Goal: Task Accomplishment & Management: Manage account settings

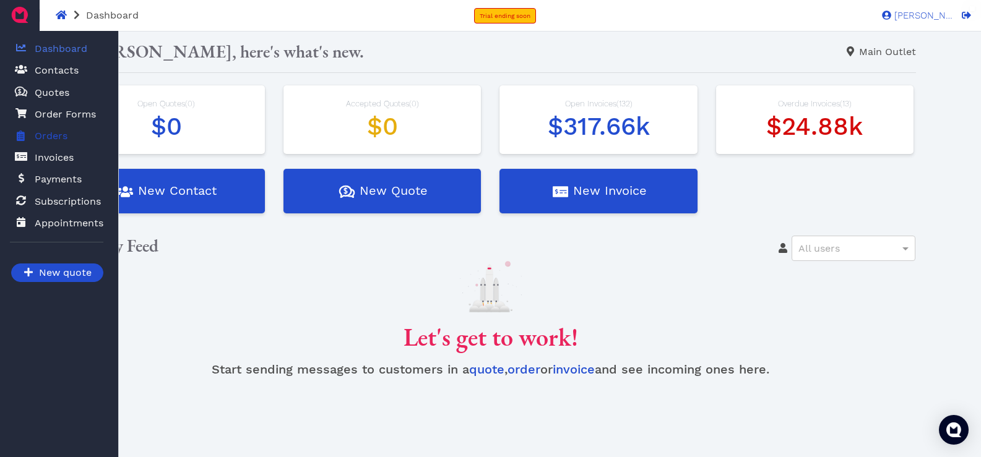
click at [51, 134] on span "Orders" at bounding box center [51, 136] width 33 height 15
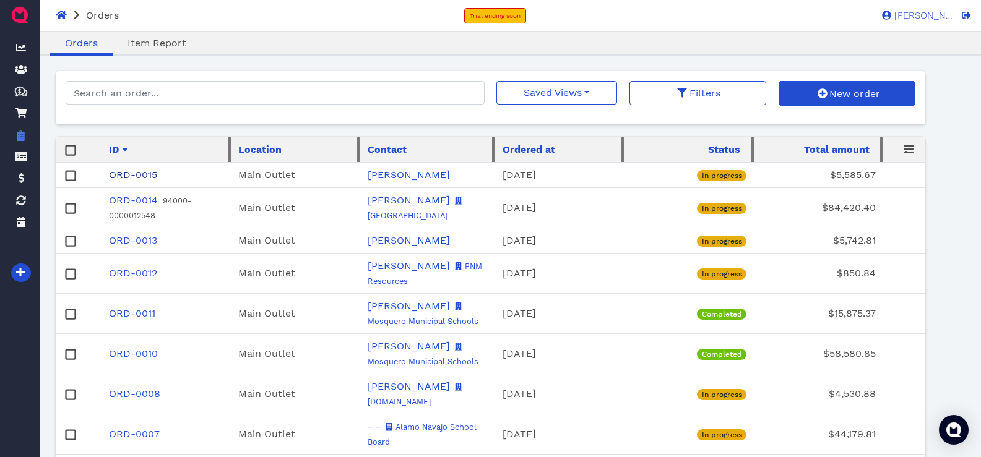
click at [138, 169] on link "ORD-0015" at bounding box center [133, 175] width 48 height 12
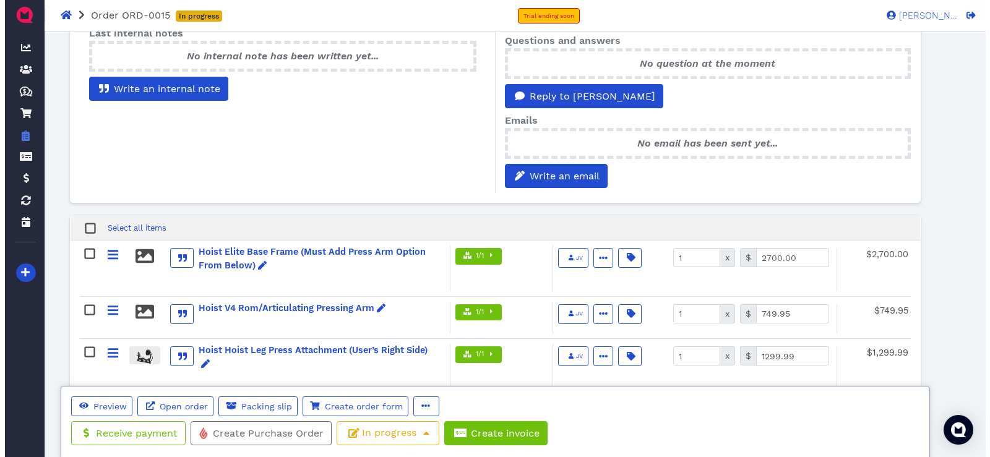
scroll to position [619, 0]
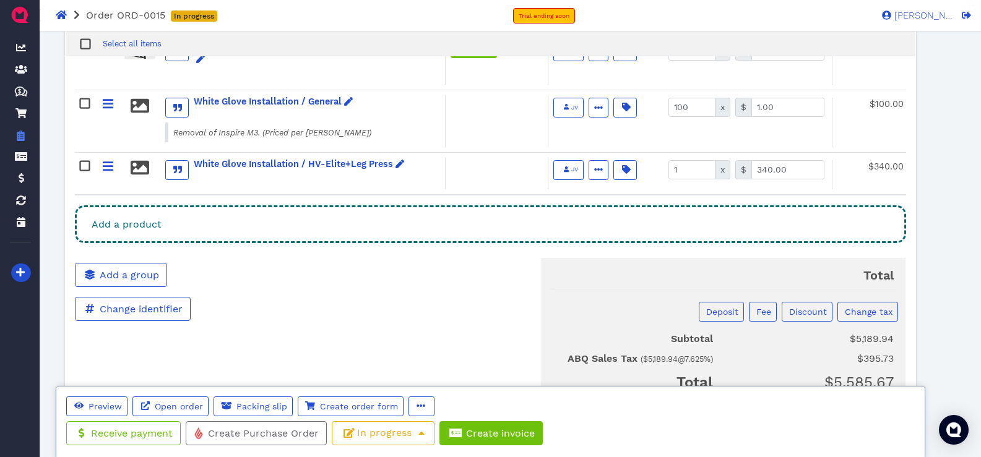
click at [183, 212] on div "Add a product" at bounding box center [491, 224] width 832 height 38
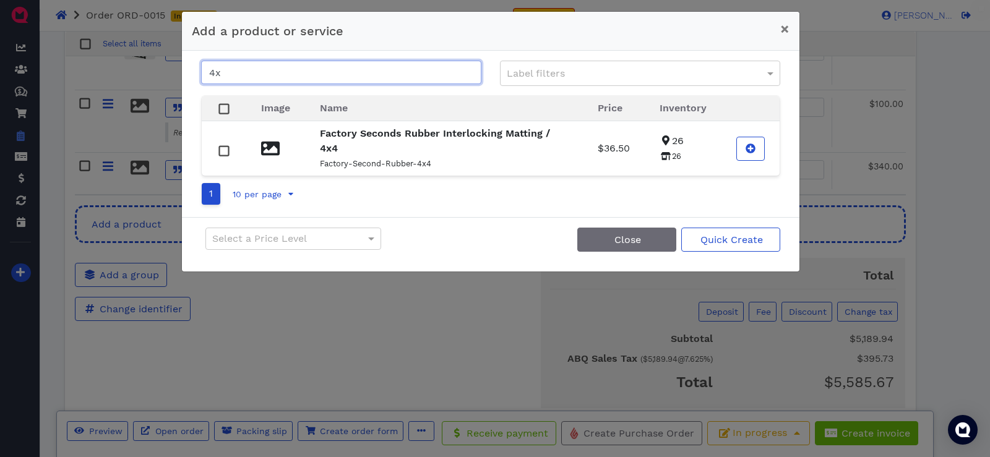
type input "4"
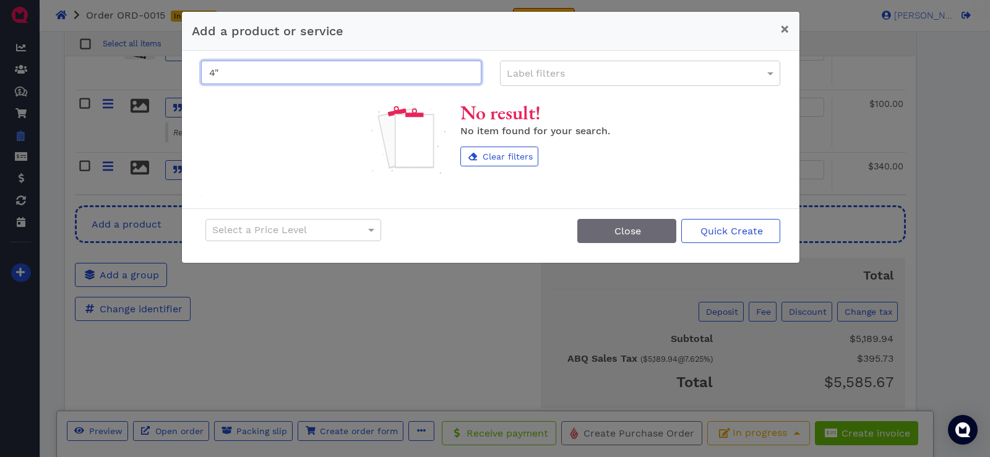
type input "4"
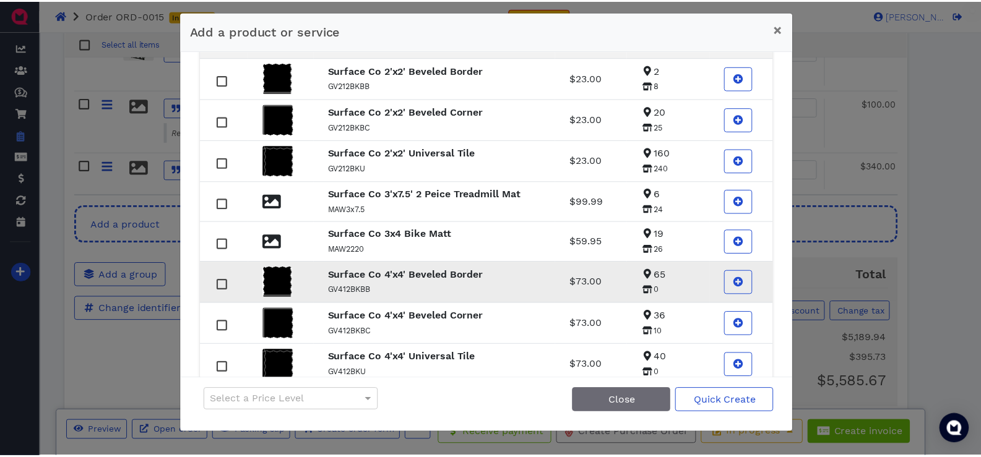
scroll to position [124, 0]
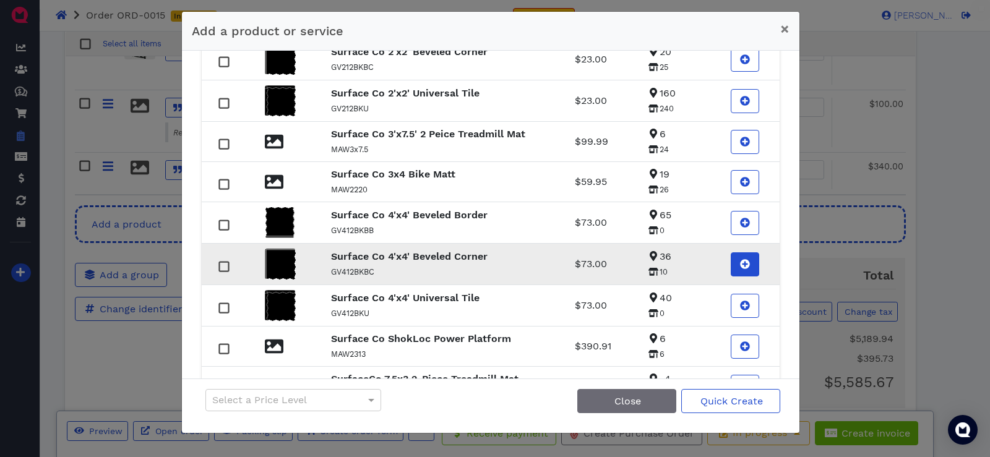
type input "surface"
click at [740, 266] on icon at bounding box center [745, 264] width 10 height 10
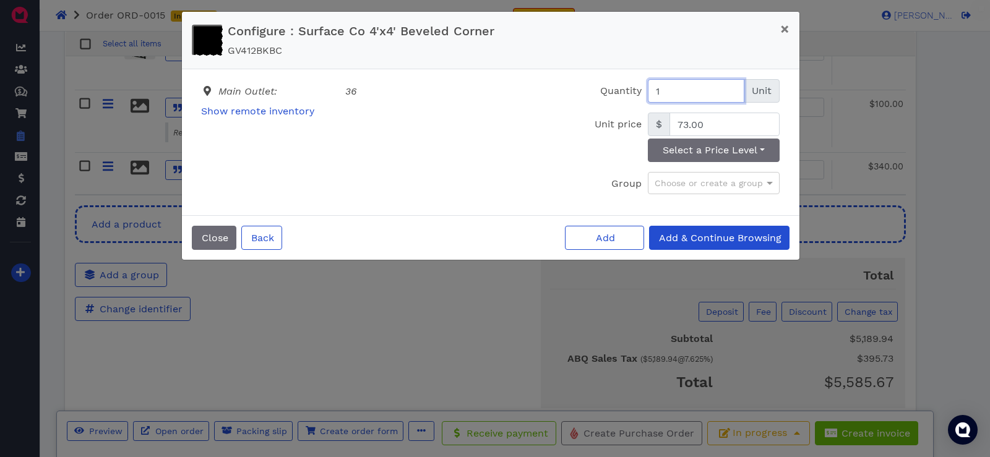
click at [681, 98] on input "1" at bounding box center [696, 91] width 97 height 24
type input "2"
click at [597, 234] on span "Add" at bounding box center [604, 238] width 21 height 12
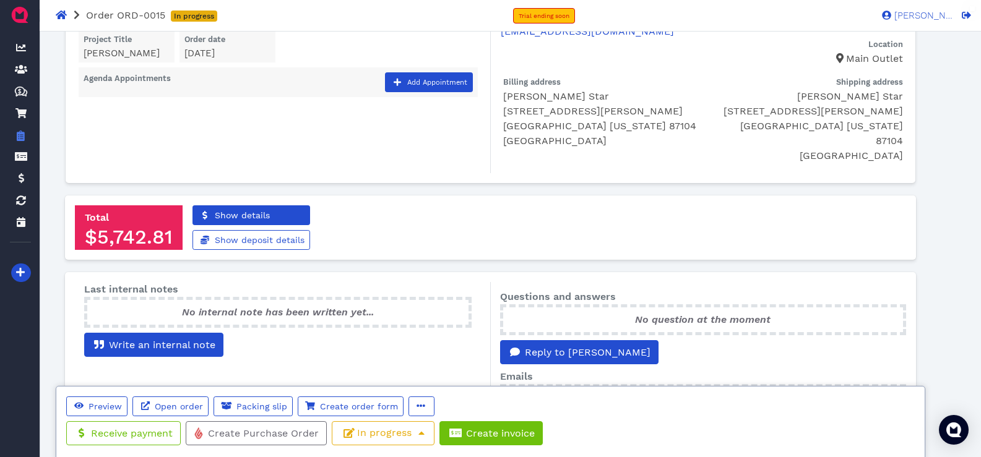
scroll to position [0, 0]
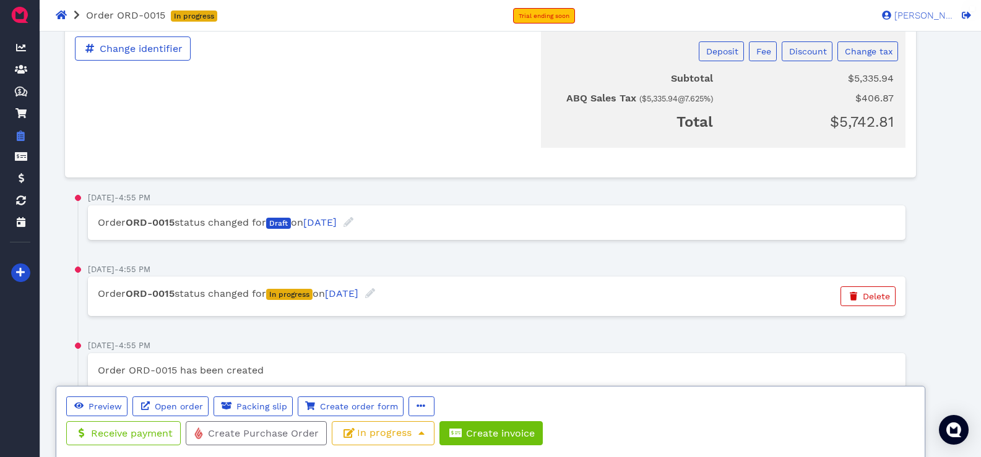
scroll to position [930, 0]
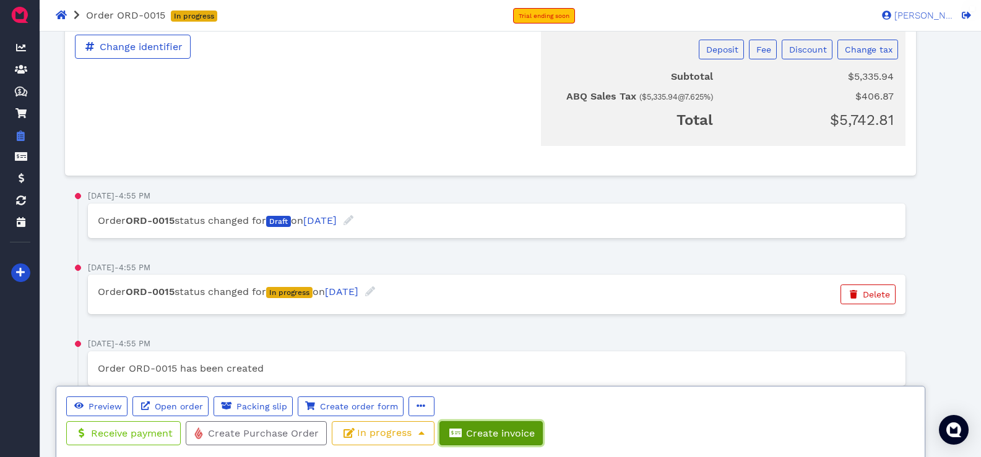
click at [493, 436] on span "Create invoice" at bounding box center [499, 434] width 71 height 12
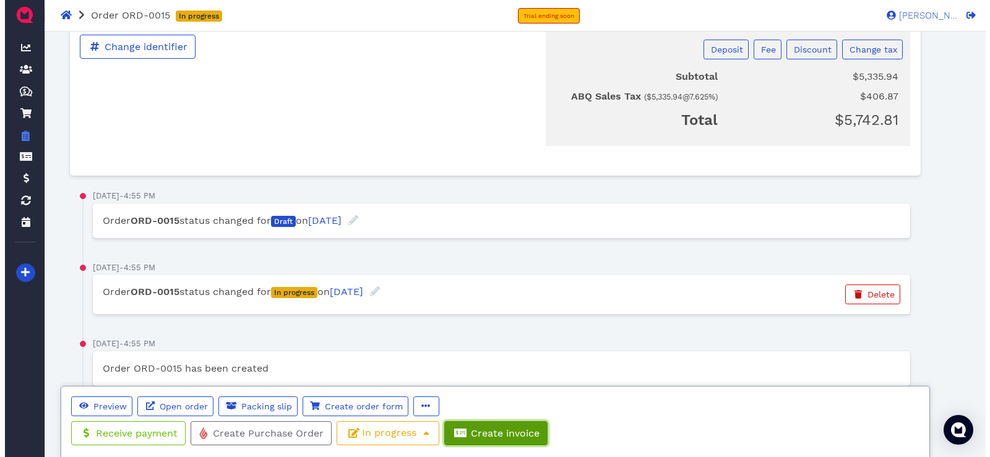
scroll to position [929, 0]
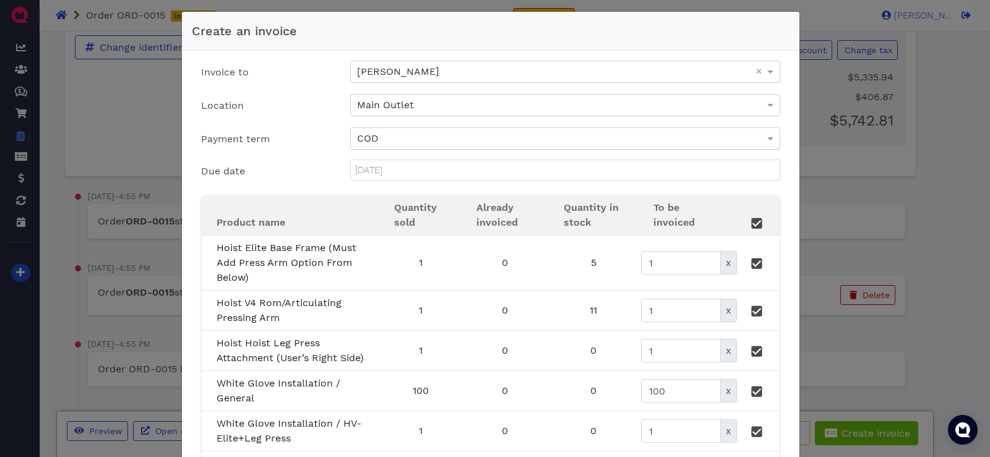
click at [383, 132] on div "COD" at bounding box center [565, 138] width 429 height 21
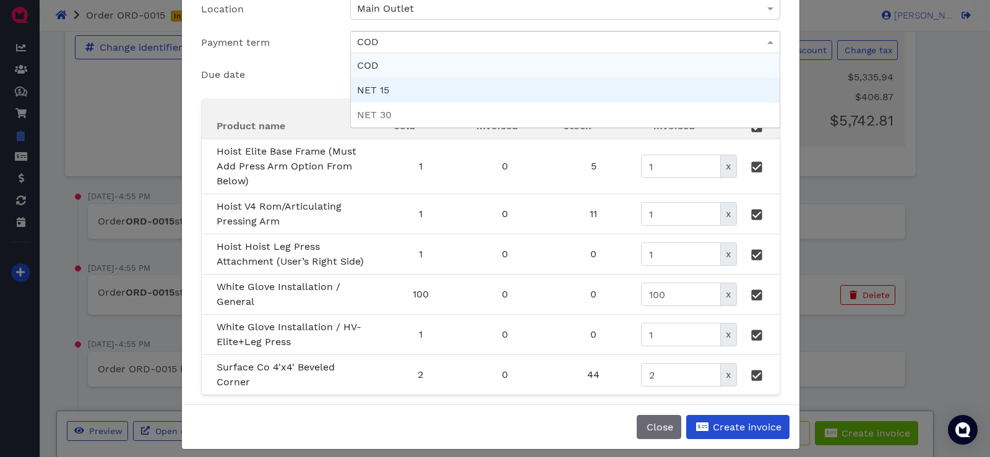
scroll to position [101, 0]
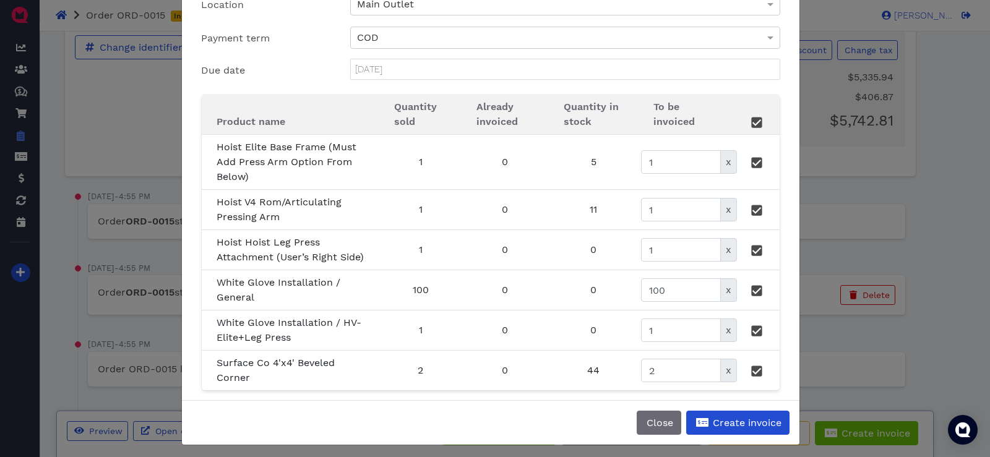
click at [259, 33] on span "Payment term" at bounding box center [235, 38] width 69 height 12
click at [739, 422] on span "Create invoice" at bounding box center [746, 423] width 71 height 12
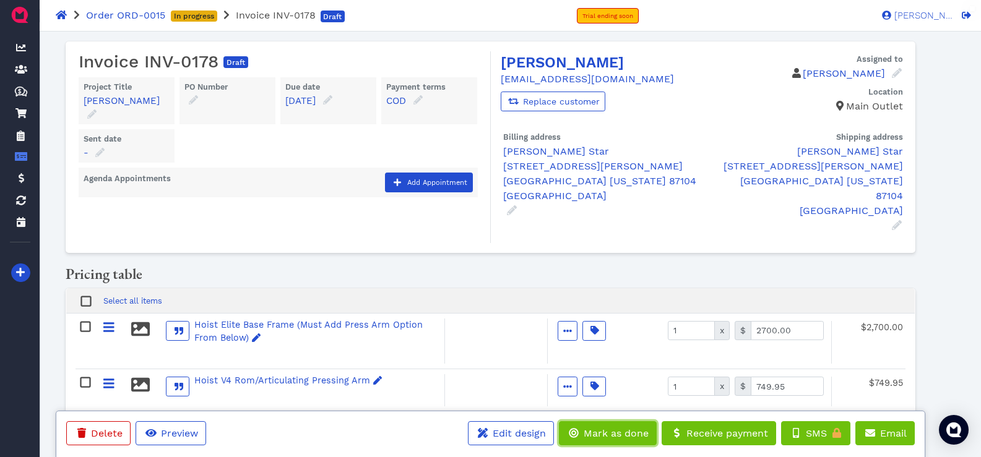
click at [621, 436] on span "Mark as done" at bounding box center [615, 434] width 67 height 12
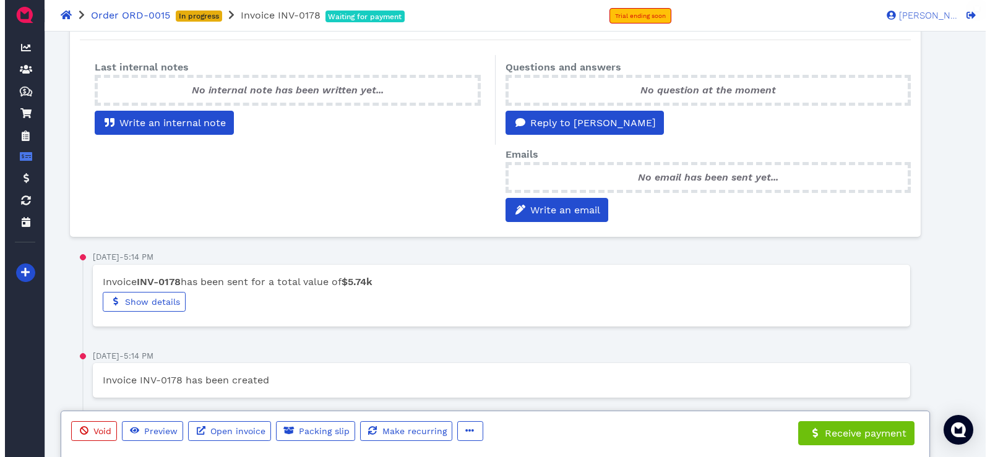
scroll to position [439, 0]
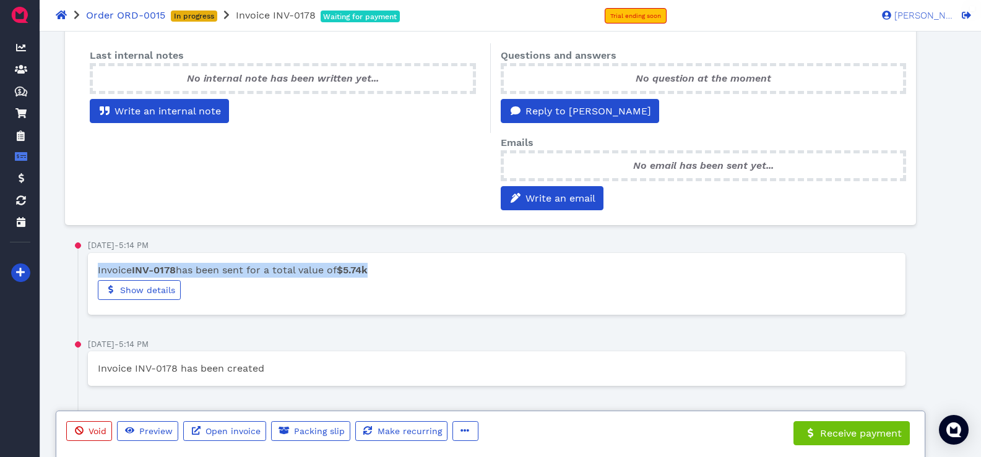
drag, startPoint x: 397, startPoint y: 254, endPoint x: 96, endPoint y: 254, distance: 300.7
click at [96, 263] on div "Invoice INV-0178 has been sent for a total value of $5.74k" at bounding box center [496, 271] width 816 height 17
click at [95, 263] on div "Invoice INV-0178 has been sent for a total value of $5.74k" at bounding box center [496, 271] width 816 height 17
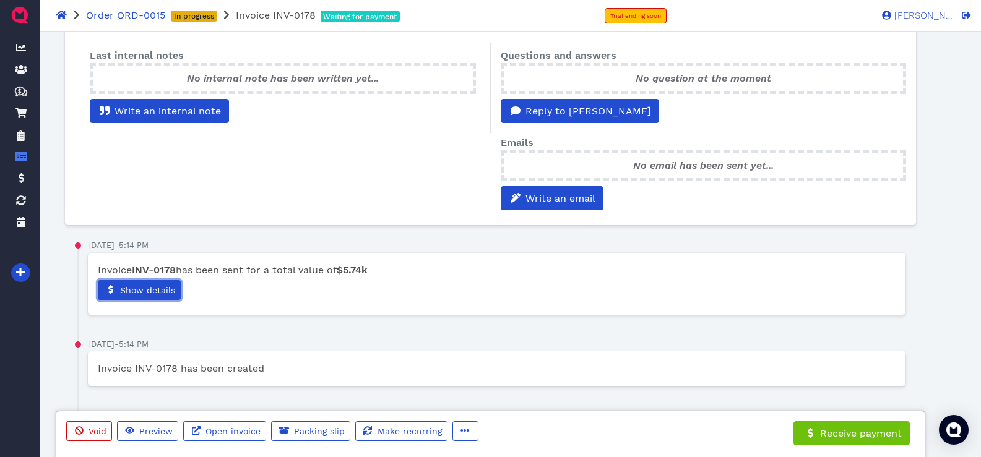
click at [150, 285] on span "Show details" at bounding box center [146, 290] width 57 height 10
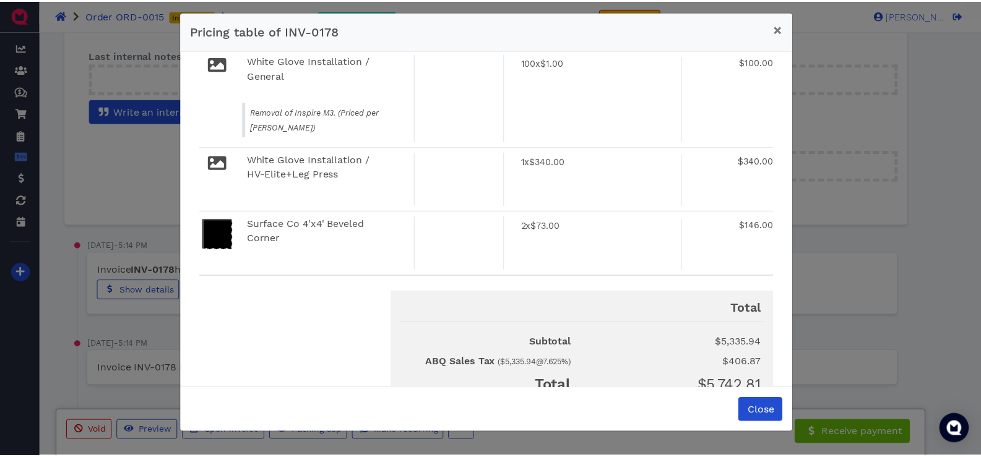
scroll to position [288, 0]
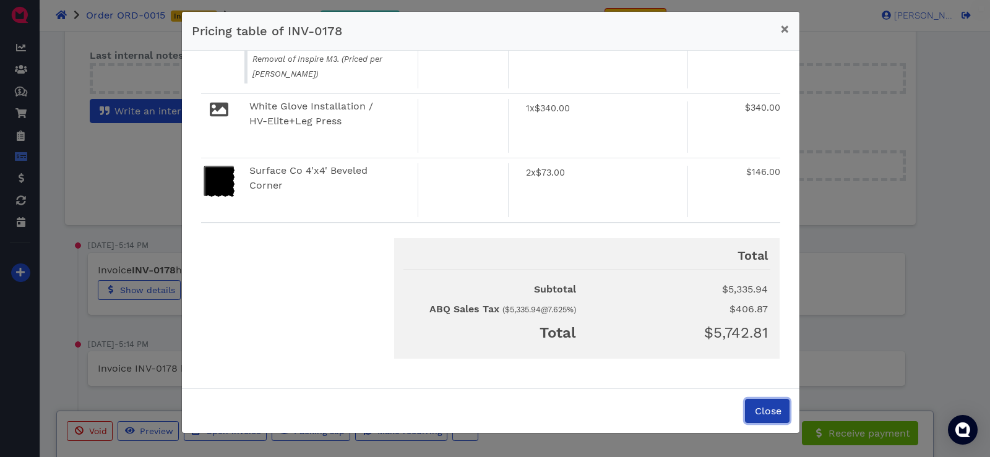
click at [774, 414] on span "Close" at bounding box center [767, 411] width 28 height 12
